Goal: Register for event/course

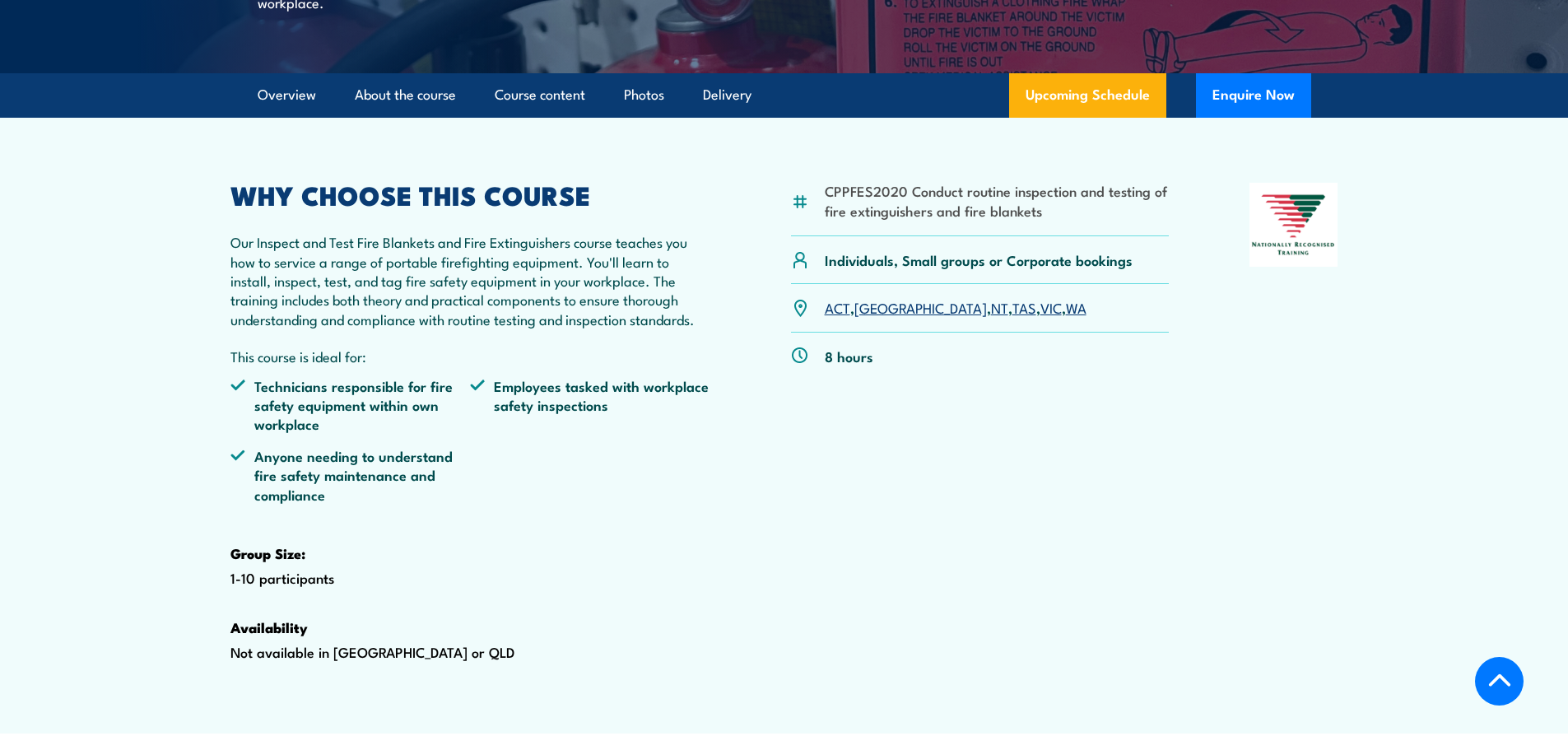
scroll to position [494, 0]
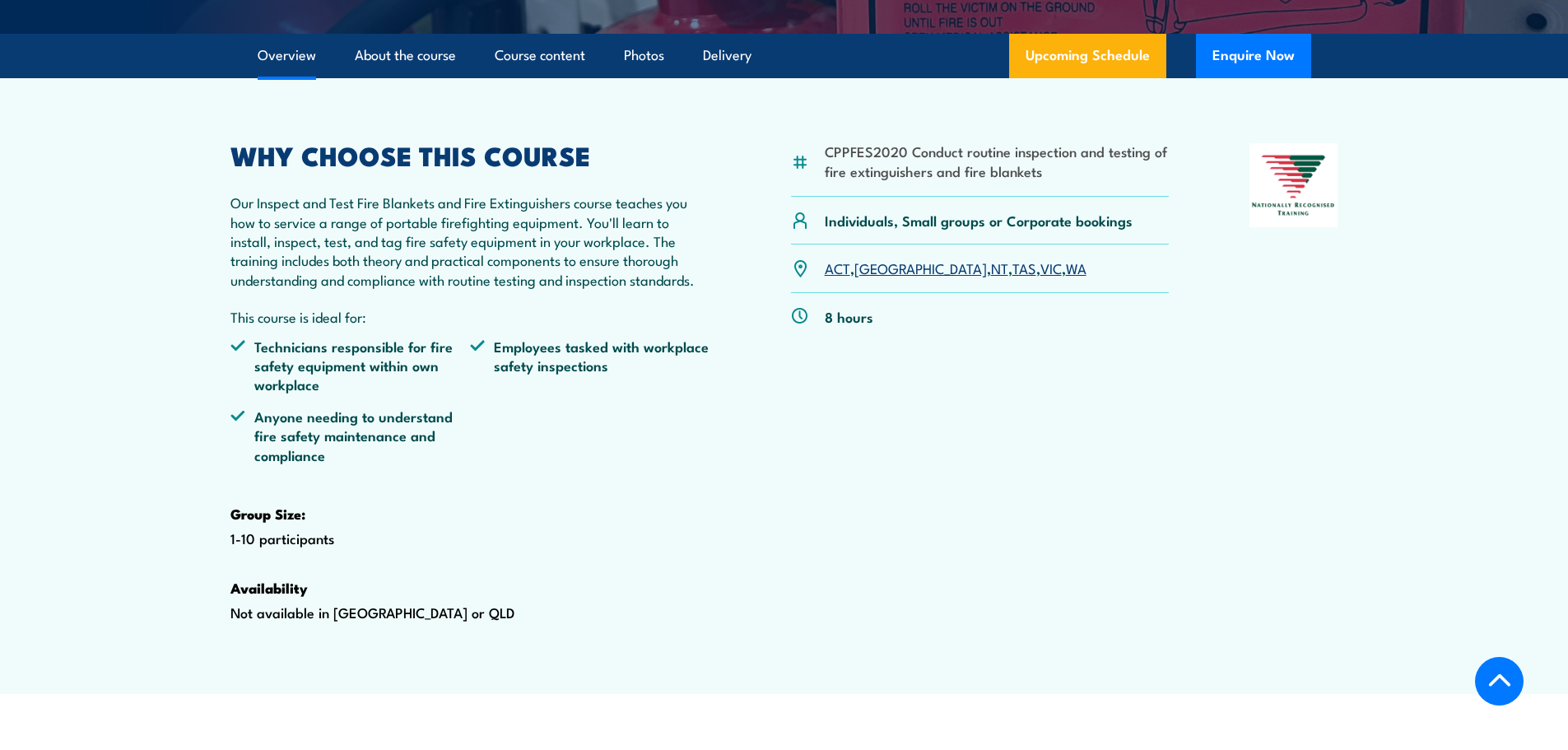
click at [665, 379] on li "Employees tasked with workplace safety inspections" at bounding box center [591, 365] width 241 height 57
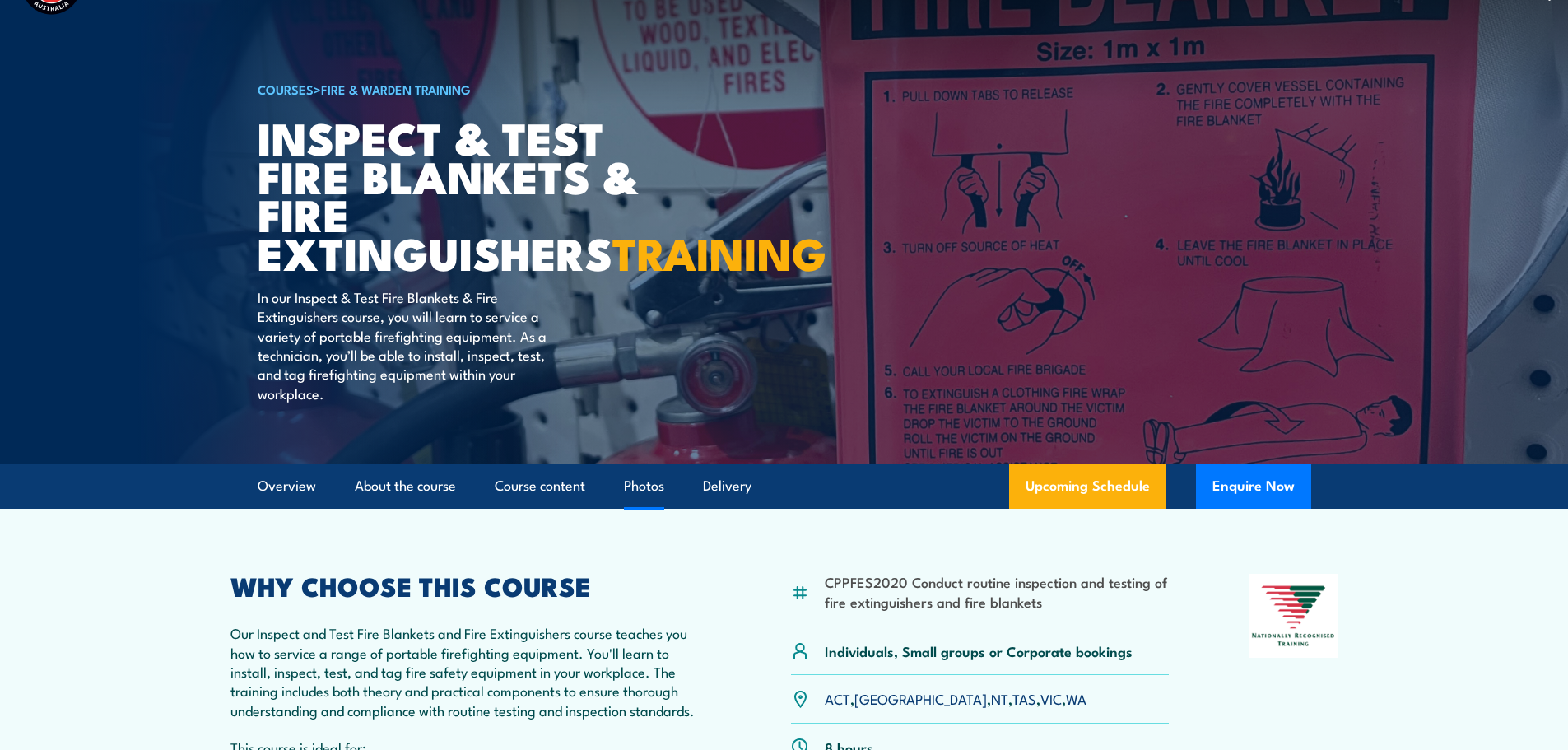
scroll to position [0, 0]
